Goal: Task Accomplishment & Management: Manage account settings

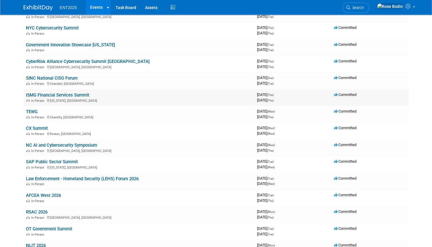
scroll to position [58, 0]
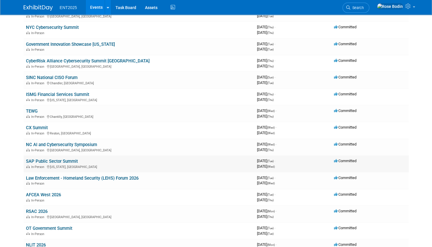
click at [58, 160] on link "SAP Public Sector Summit" at bounding box center [52, 161] width 52 height 5
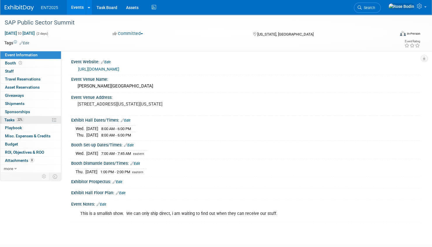
click at [40, 120] on link "22% Tasks 22%" at bounding box center [30, 120] width 61 height 8
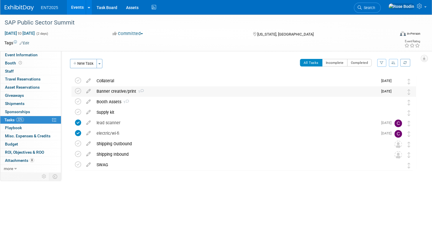
click at [157, 90] on div "Banner creative/print 1" at bounding box center [236, 91] width 284 height 10
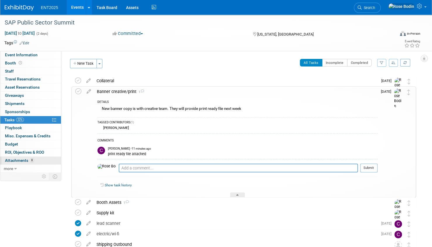
click at [45, 158] on link "8 Attachments 8" at bounding box center [30, 161] width 61 height 8
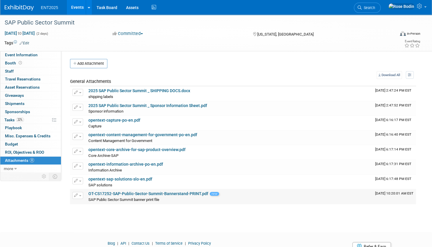
click at [79, 195] on span "button" at bounding box center [80, 195] width 2 height 1
click at [289, 238] on div at bounding box center [216, 237] width 432 height 7
click at [80, 195] on span "button" at bounding box center [80, 195] width 2 height 1
click at [90, 202] on link "Download" at bounding box center [98, 204] width 51 height 8
click at [37, 119] on link "22% Tasks 22%" at bounding box center [30, 120] width 61 height 8
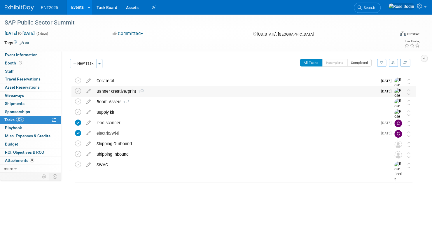
click at [174, 93] on div "Banner creative/print 1" at bounding box center [236, 91] width 284 height 10
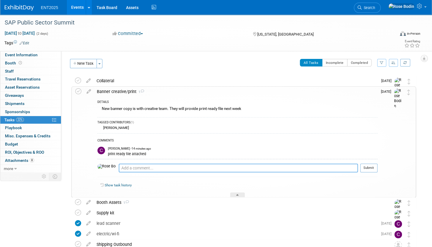
click at [125, 167] on textarea at bounding box center [238, 168] width 239 height 9
click at [196, 168] on textarea "Received and will go out to print next week." at bounding box center [238, 168] width 239 height 9
type textarea "Received and will go out to print next week."
click at [371, 167] on button "Submit" at bounding box center [368, 168] width 17 height 9
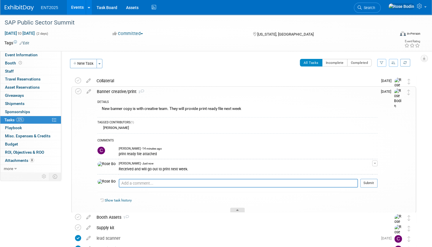
click at [238, 209] on icon at bounding box center [237, 210] width 2 height 3
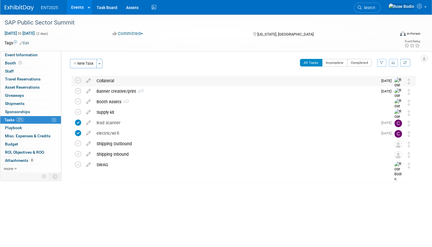
click at [201, 82] on div "Collateral" at bounding box center [236, 81] width 284 height 10
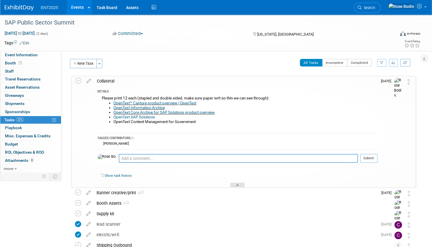
click at [239, 184] on icon at bounding box center [237, 185] width 2 height 3
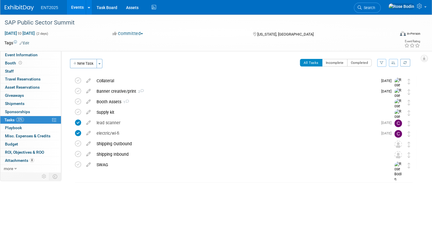
click at [78, 7] on link "Events" at bounding box center [77, 7] width 21 height 15
